Goal: Check status: Check status

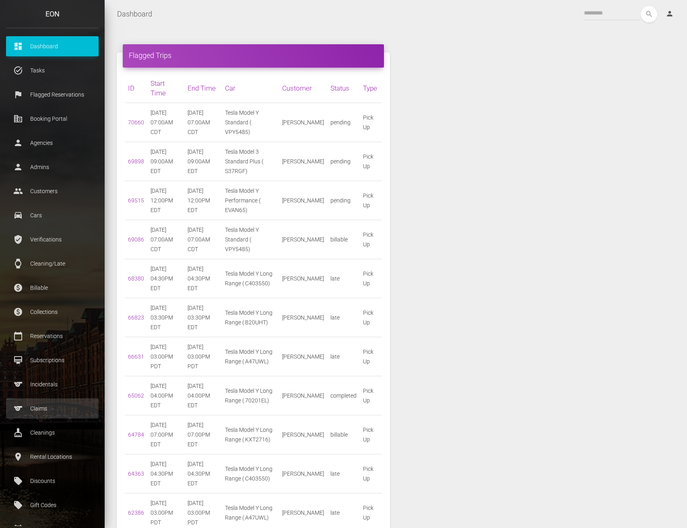
click at [50, 414] on p "Claims" at bounding box center [52, 408] width 80 height 12
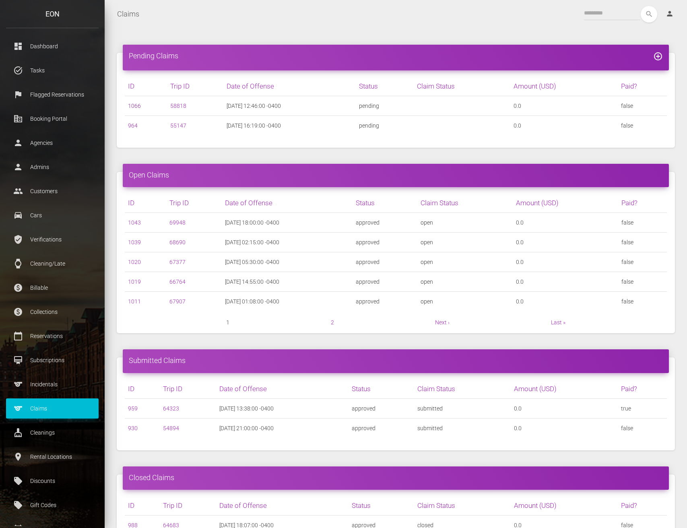
click at [138, 106] on link "1066" at bounding box center [134, 106] width 13 height 6
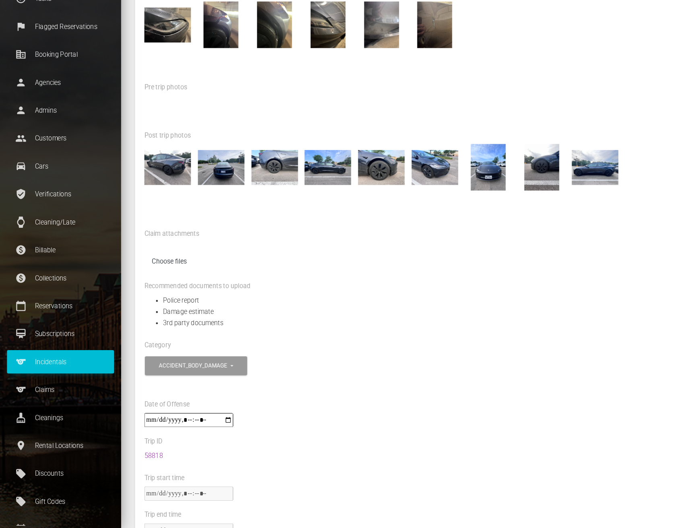
scroll to position [46, 0]
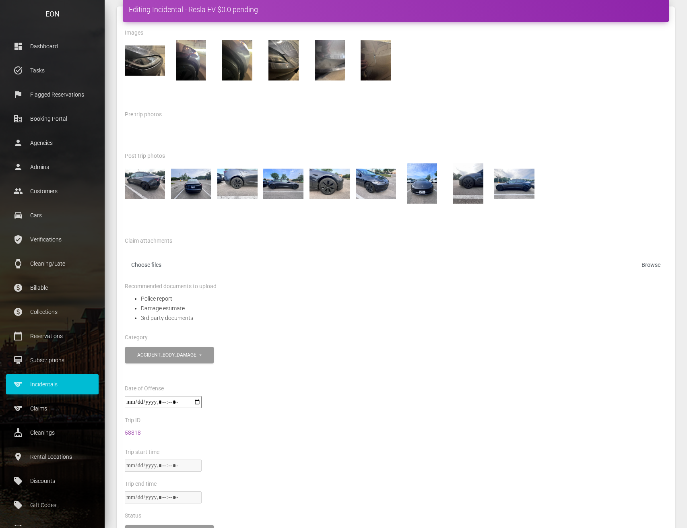
click at [137, 431] on link "58818" at bounding box center [133, 432] width 16 height 6
click at [441, 294] on li "Police report" at bounding box center [404, 299] width 526 height 10
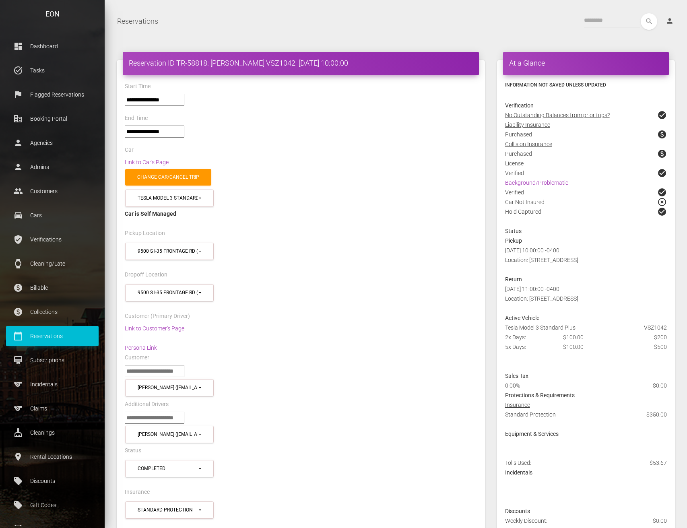
select select "*****"
select select
